Goal: Check status: Check status

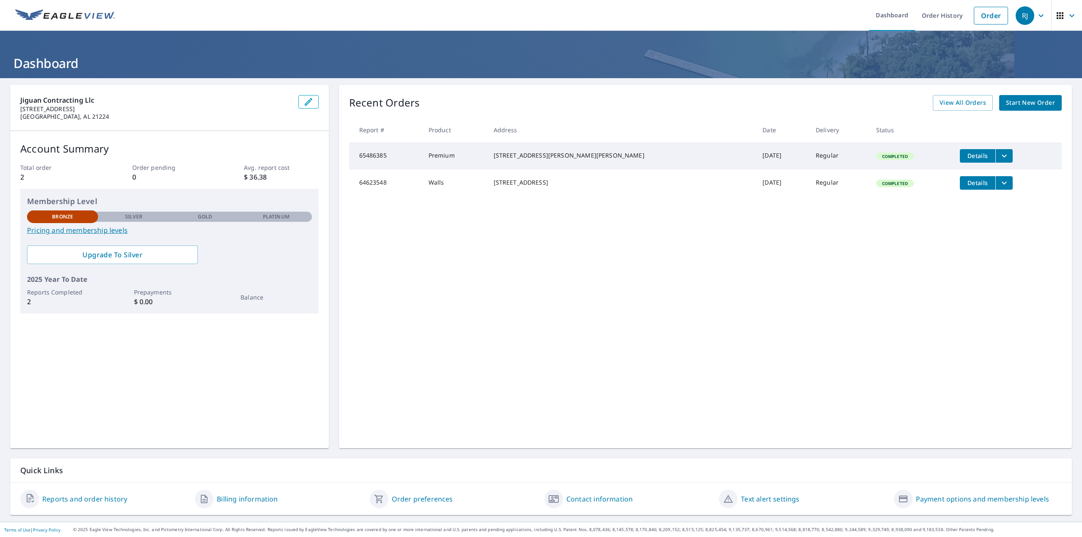
click at [582, 160] on div "[STREET_ADDRESS][PERSON_NAME][PERSON_NAME]" at bounding box center [622, 155] width 256 height 8
click at [584, 159] on div "[STREET_ADDRESS][PERSON_NAME][PERSON_NAME]" at bounding box center [622, 155] width 256 height 8
drag, startPoint x: 584, startPoint y: 159, endPoint x: 574, endPoint y: 174, distance: 17.7
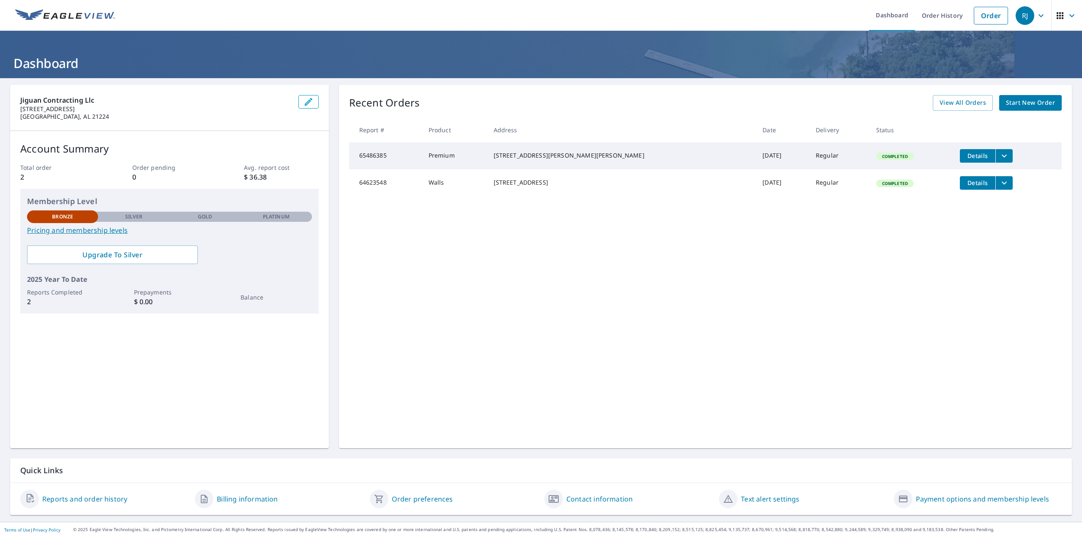
click at [574, 174] on td "[STREET_ADDRESS]" at bounding box center [621, 183] width 269 height 27
click at [965, 159] on span "Details" at bounding box center [977, 156] width 25 height 8
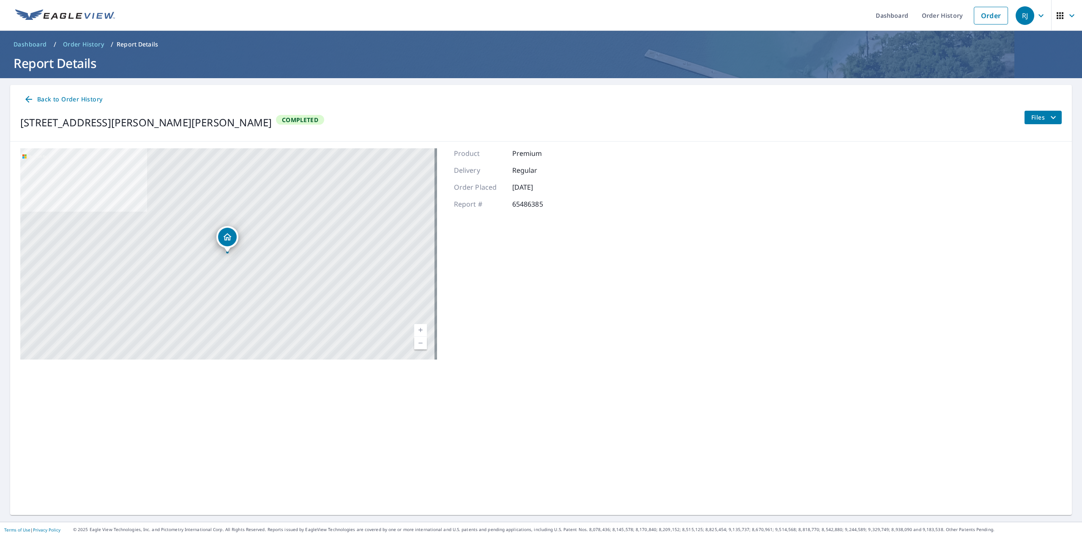
click at [263, 236] on div "[STREET_ADDRESS][PERSON_NAME][PERSON_NAME]" at bounding box center [228, 253] width 417 height 211
click at [217, 233] on div "[STREET_ADDRESS][PERSON_NAME][PERSON_NAME]" at bounding box center [227, 237] width 22 height 22
click at [231, 236] on strong "[STREET_ADDRESS][PERSON_NAME]" at bounding box center [236, 233] width 109 height 7
click at [231, 236] on icon "Dropped pin, building 1, Residential property, 2600 Luiss Deane Dr Parkville, M…" at bounding box center [227, 237] width 10 height 10
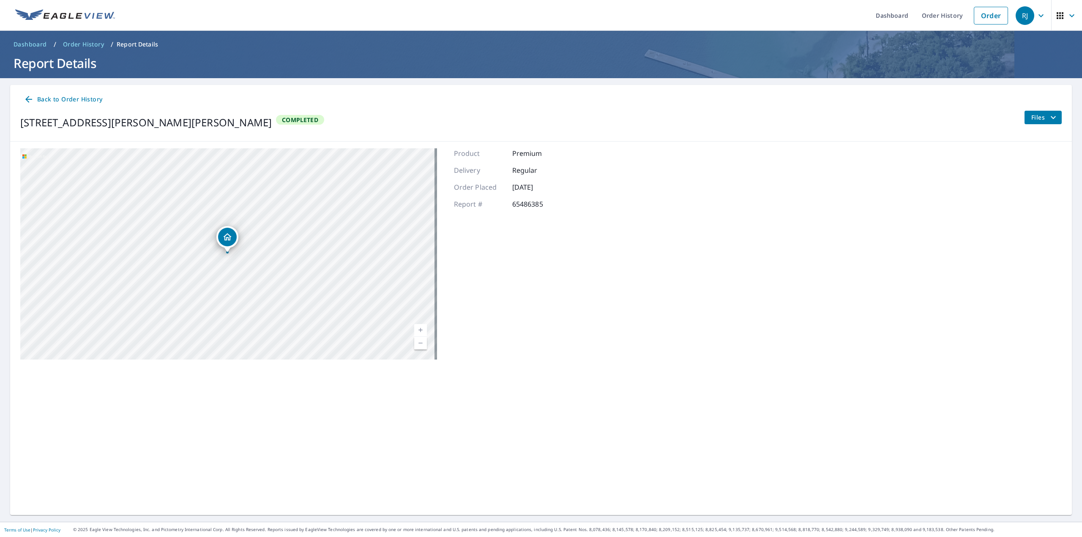
click at [231, 236] on icon "Dropped pin, building 1, Residential property, 2600 Luiss Deane Dr Parkville, M…" at bounding box center [227, 237] width 10 height 10
click at [181, 235] on div "[STREET_ADDRESS][PERSON_NAME][PERSON_NAME]" at bounding box center [228, 253] width 417 height 211
click at [173, 231] on div "[STREET_ADDRESS][PERSON_NAME][PERSON_NAME]" at bounding box center [228, 253] width 417 height 211
click at [277, 119] on span "Completed" at bounding box center [300, 120] width 46 height 8
